Goal: Task Accomplishment & Management: Complete application form

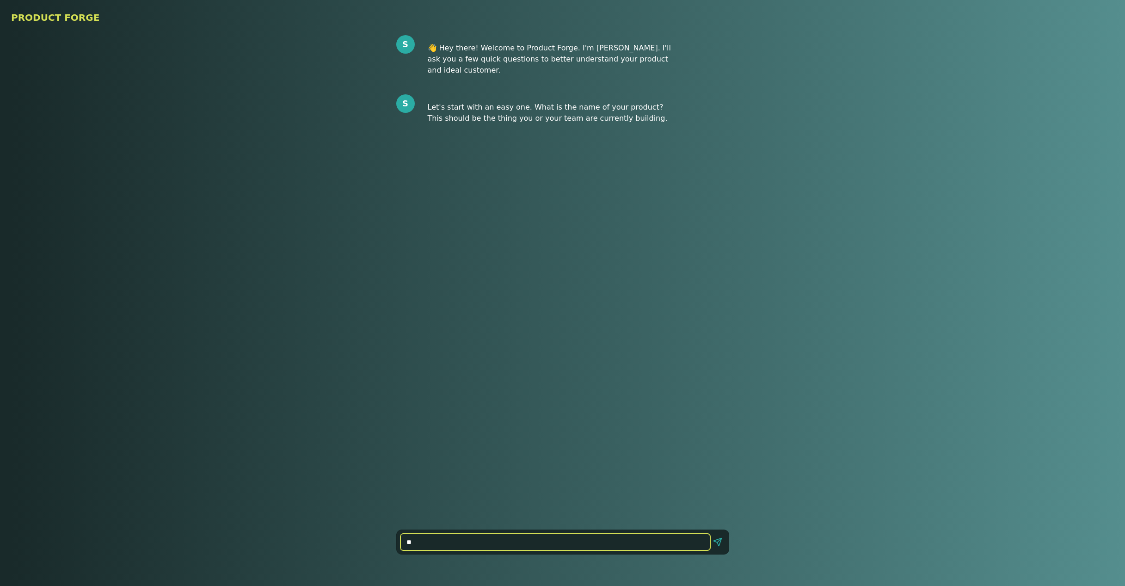
type input "***"
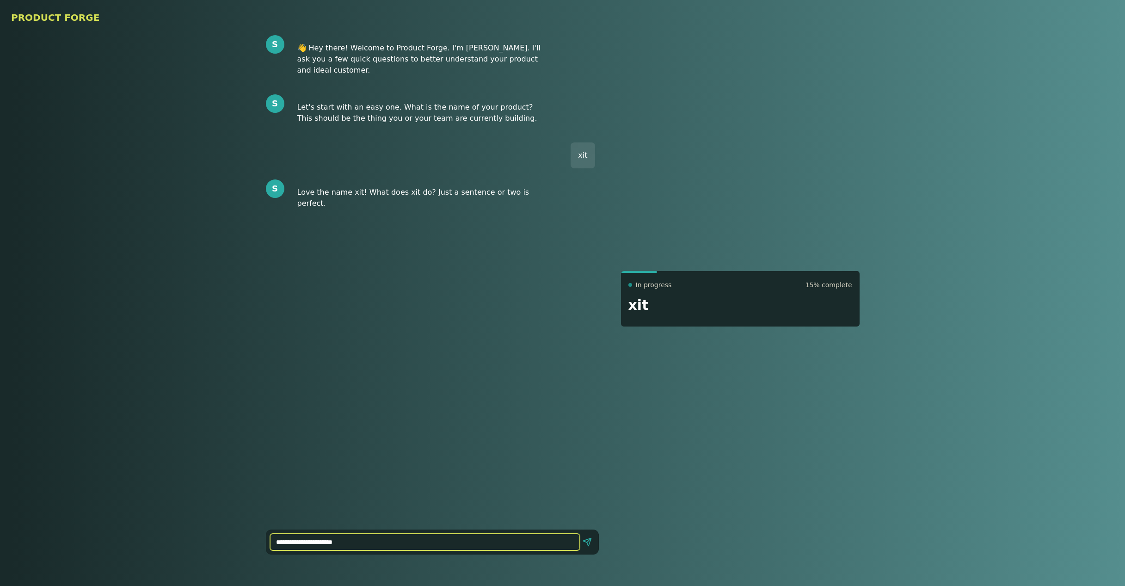
type input "**********"
